Goal: Navigation & Orientation: Find specific page/section

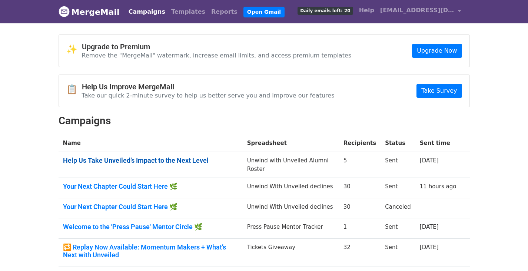
click at [125, 163] on link "Help Us Take Unveiled’s Impact to the Next Level" at bounding box center [150, 160] width 175 height 8
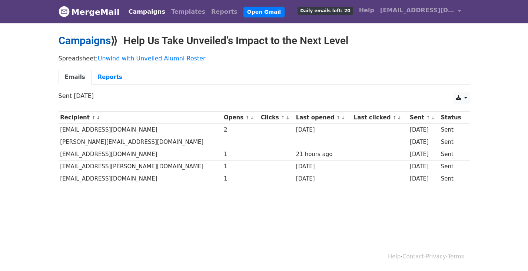
click at [85, 38] on link "Campaigns" at bounding box center [85, 40] width 52 height 12
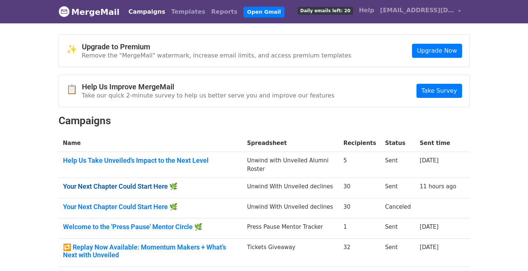
click at [99, 188] on link "Your Next Chapter Could Start Here 🌿" at bounding box center [150, 186] width 175 height 8
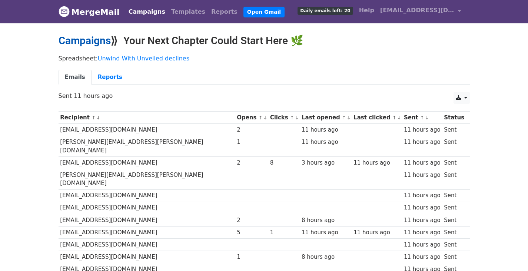
click at [91, 38] on link "Campaigns" at bounding box center [85, 40] width 52 height 12
